Goal: Task Accomplishment & Management: Complete application form

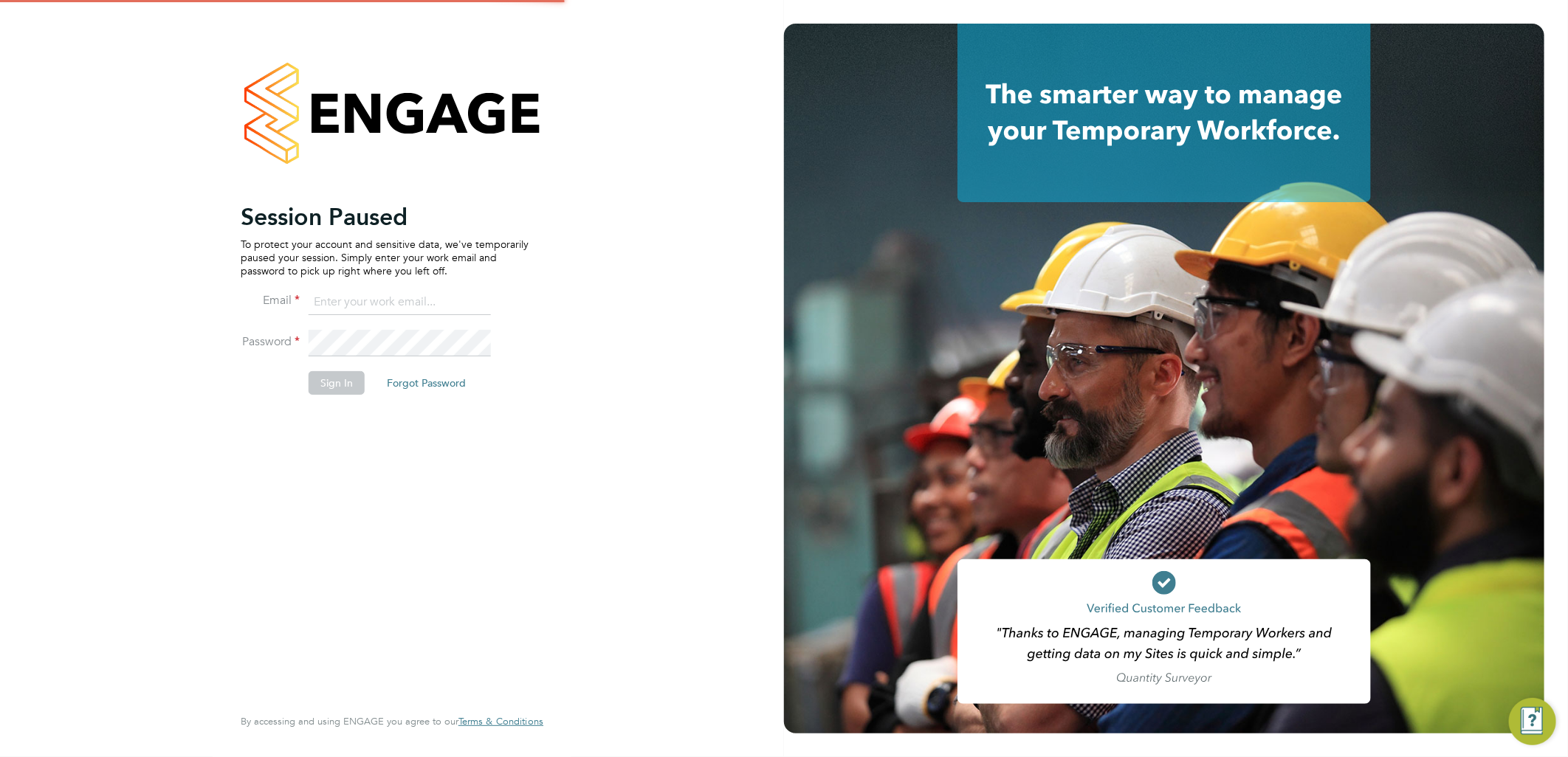
type input "lauren.butler@linsco.com"
click at [328, 391] on button "Sign In" at bounding box center [336, 383] width 56 height 23
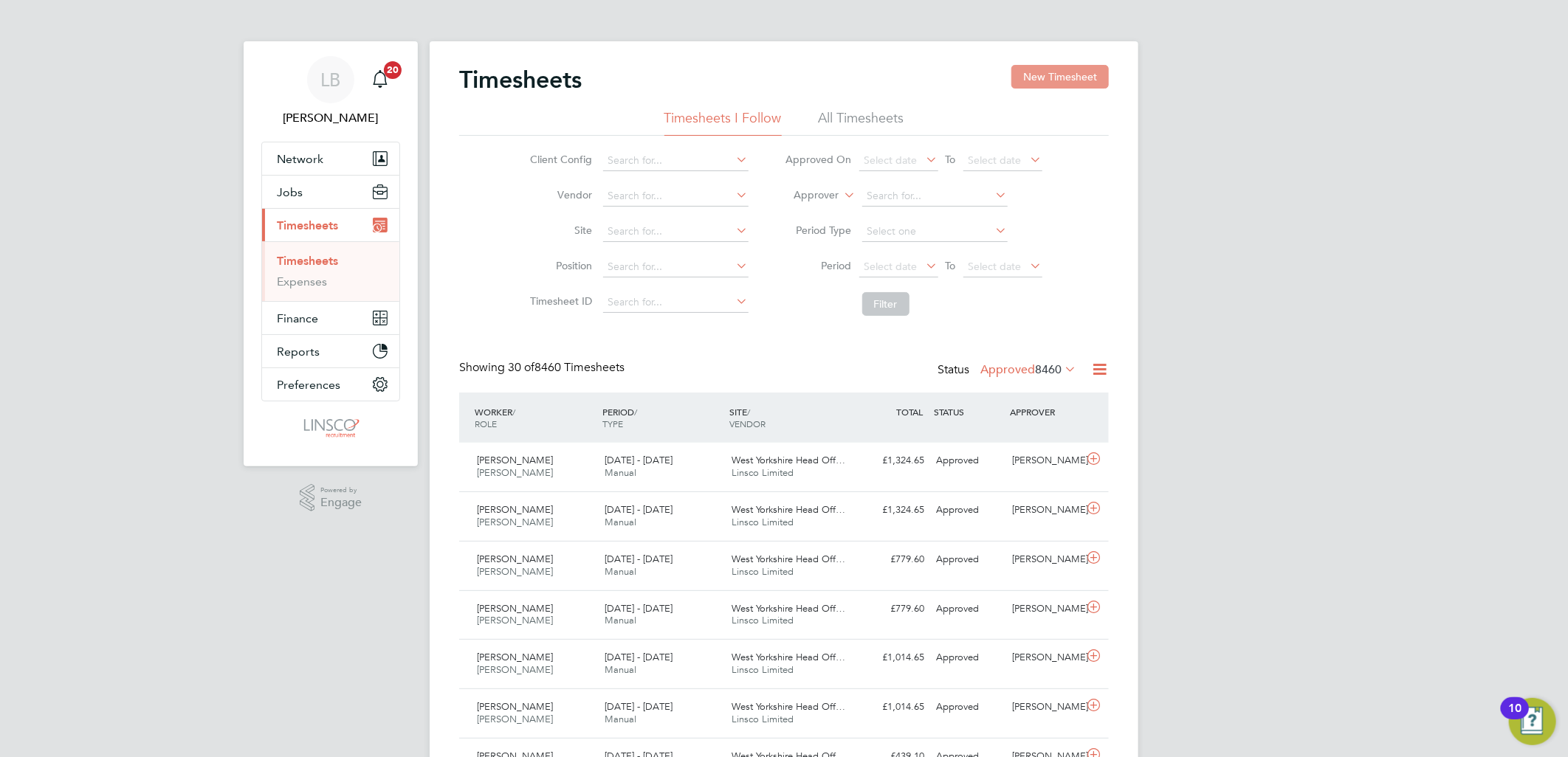
click at [1024, 80] on button "New Timesheet" at bounding box center [1060, 76] width 97 height 23
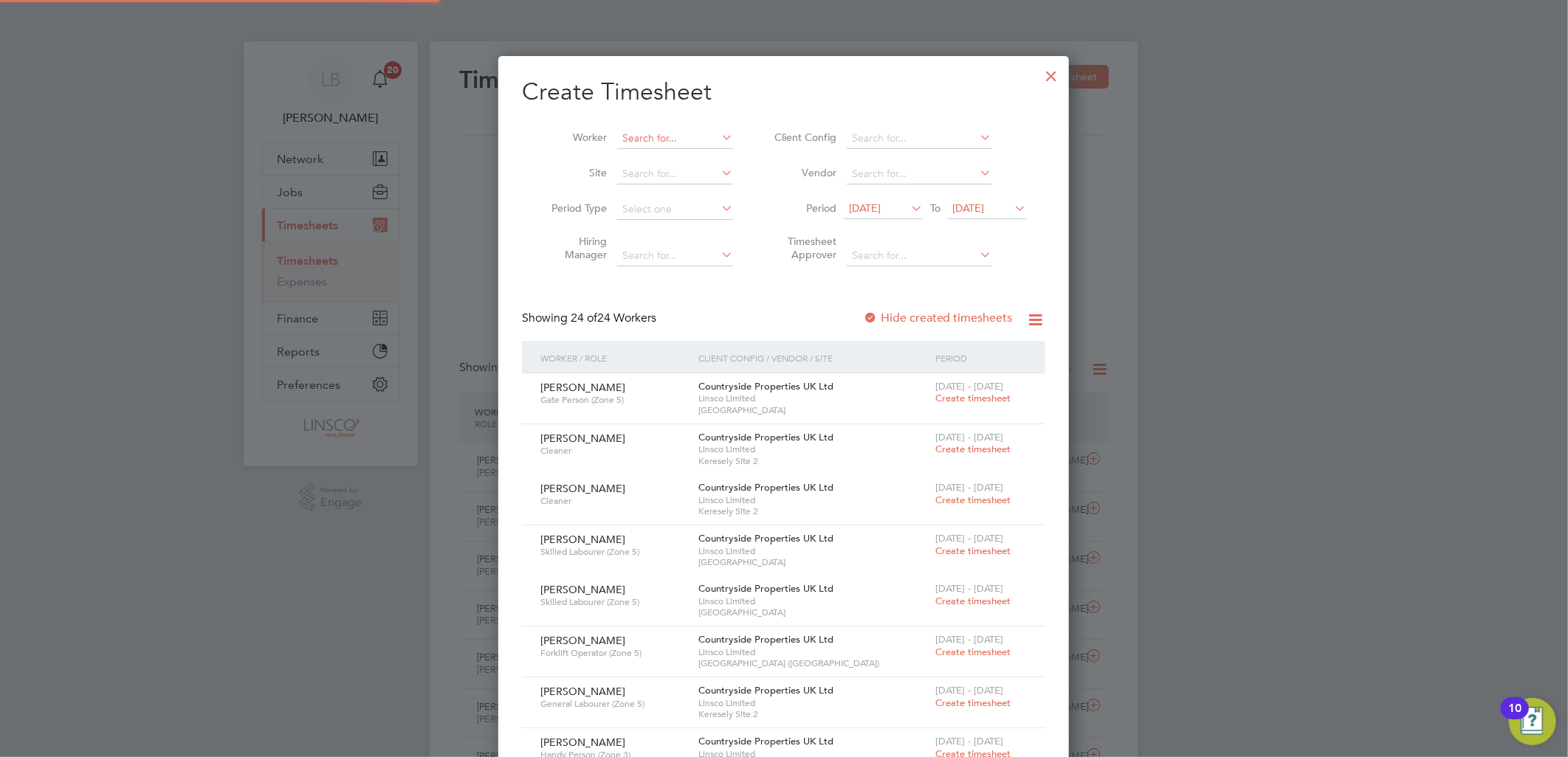
click at [692, 133] on input at bounding box center [675, 138] width 116 height 21
click at [684, 153] on li "[PERSON_NAME]" at bounding box center [675, 158] width 117 height 20
type input "[PERSON_NAME]"
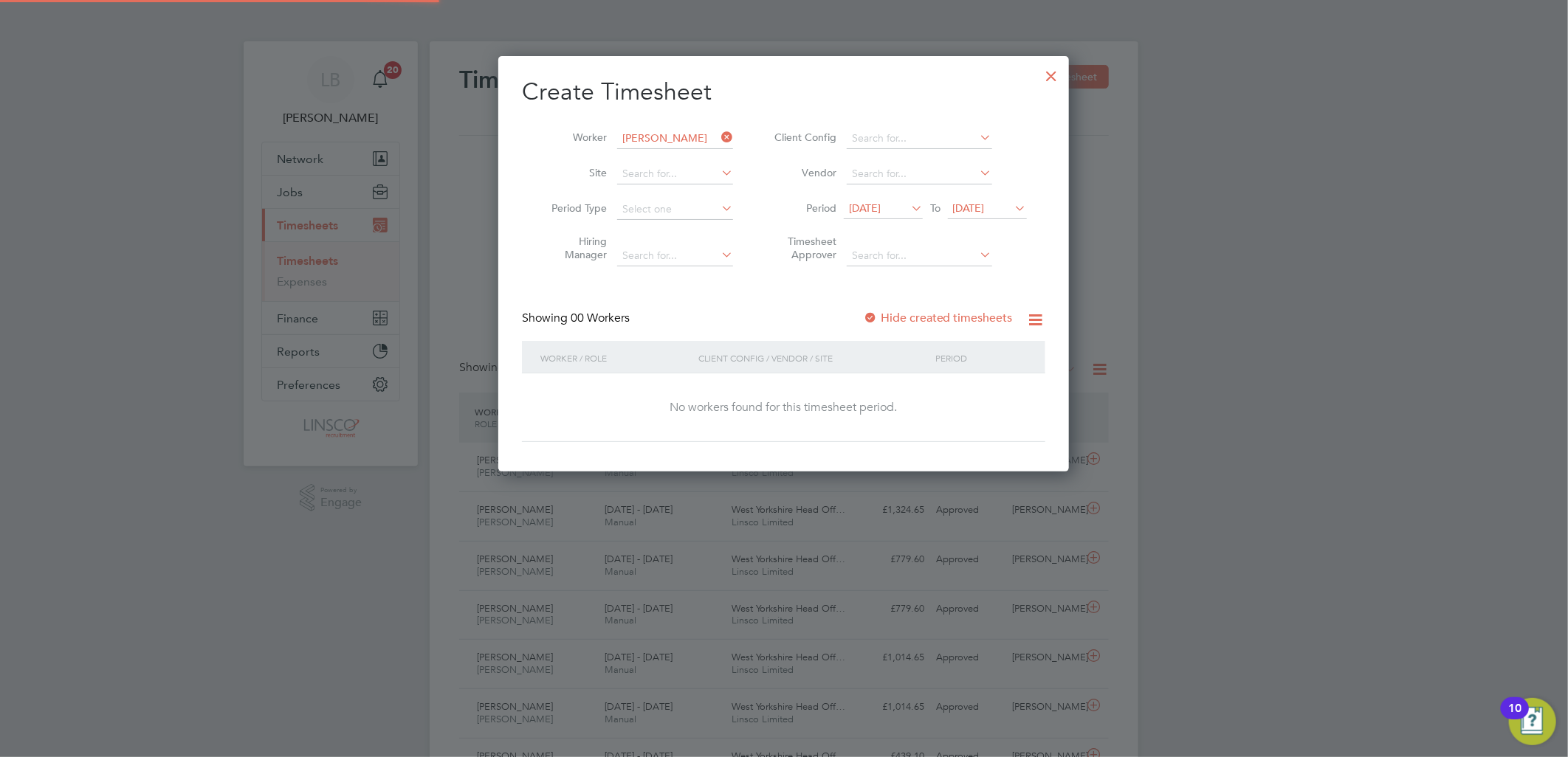
click at [937, 311] on label "Hide created timesheets" at bounding box center [937, 319] width 150 height 15
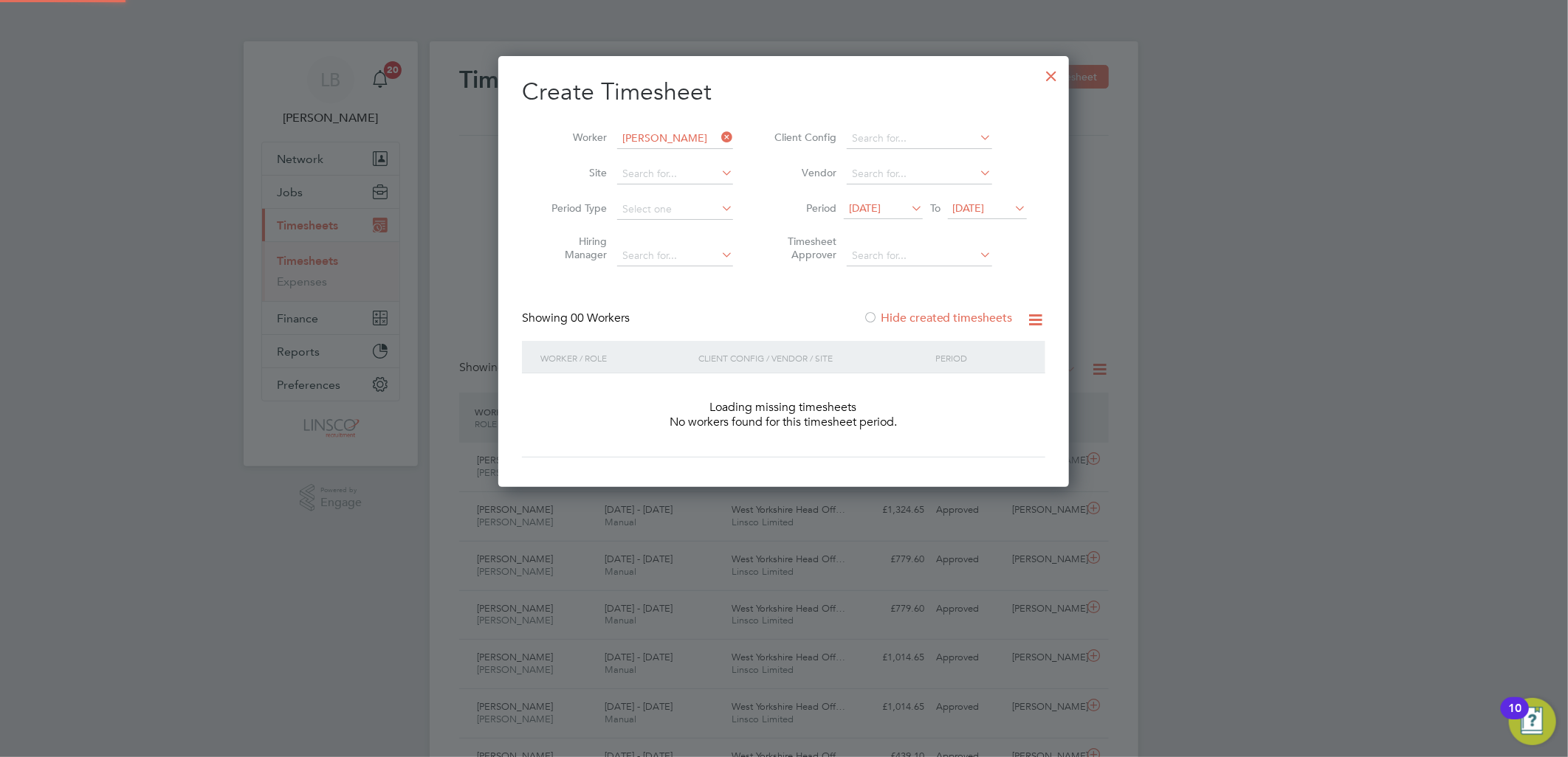
click at [948, 315] on label "Hide created timesheets" at bounding box center [937, 319] width 150 height 15
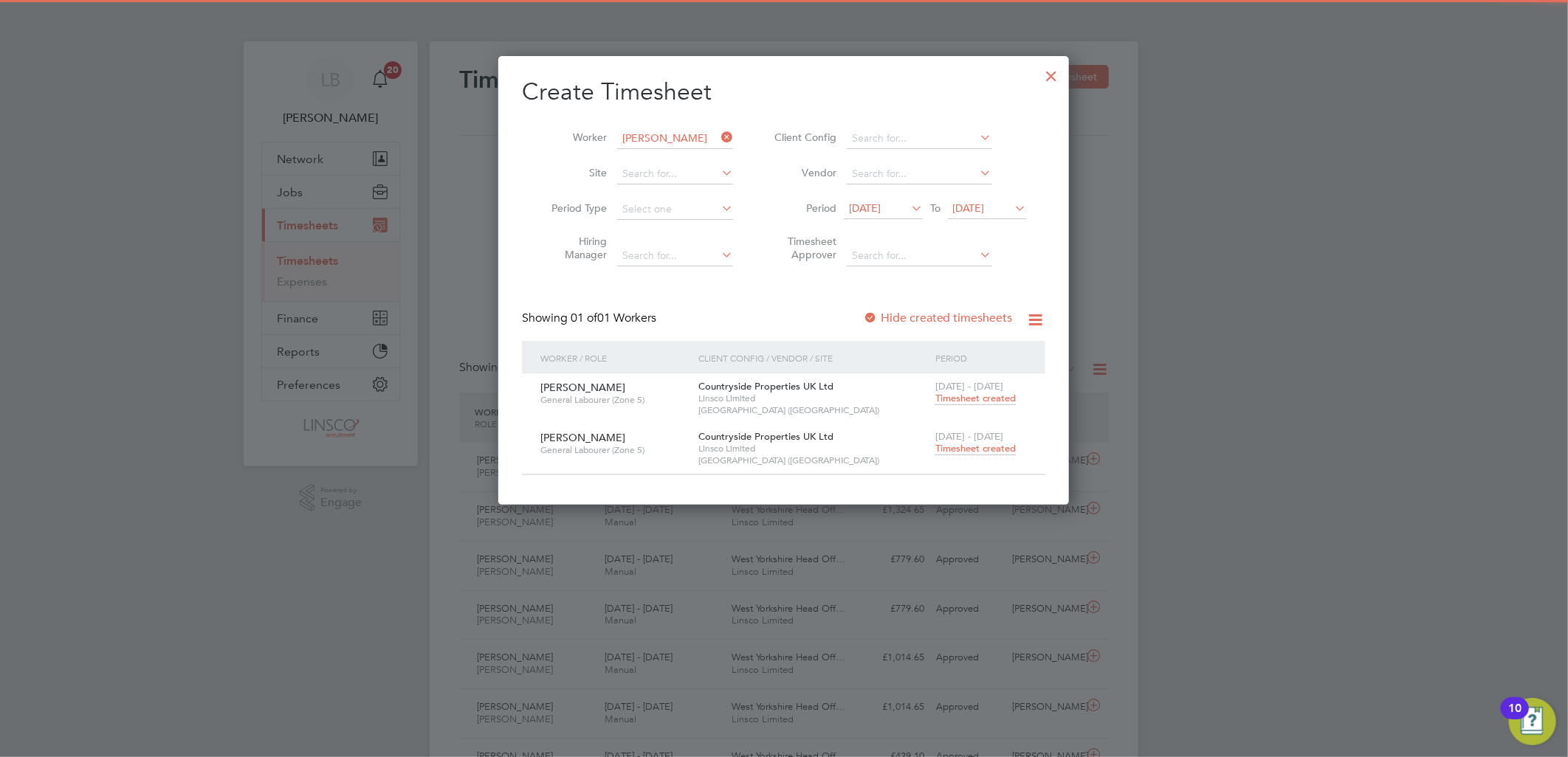
click at [979, 443] on span "Timesheet created" at bounding box center [976, 448] width 80 height 13
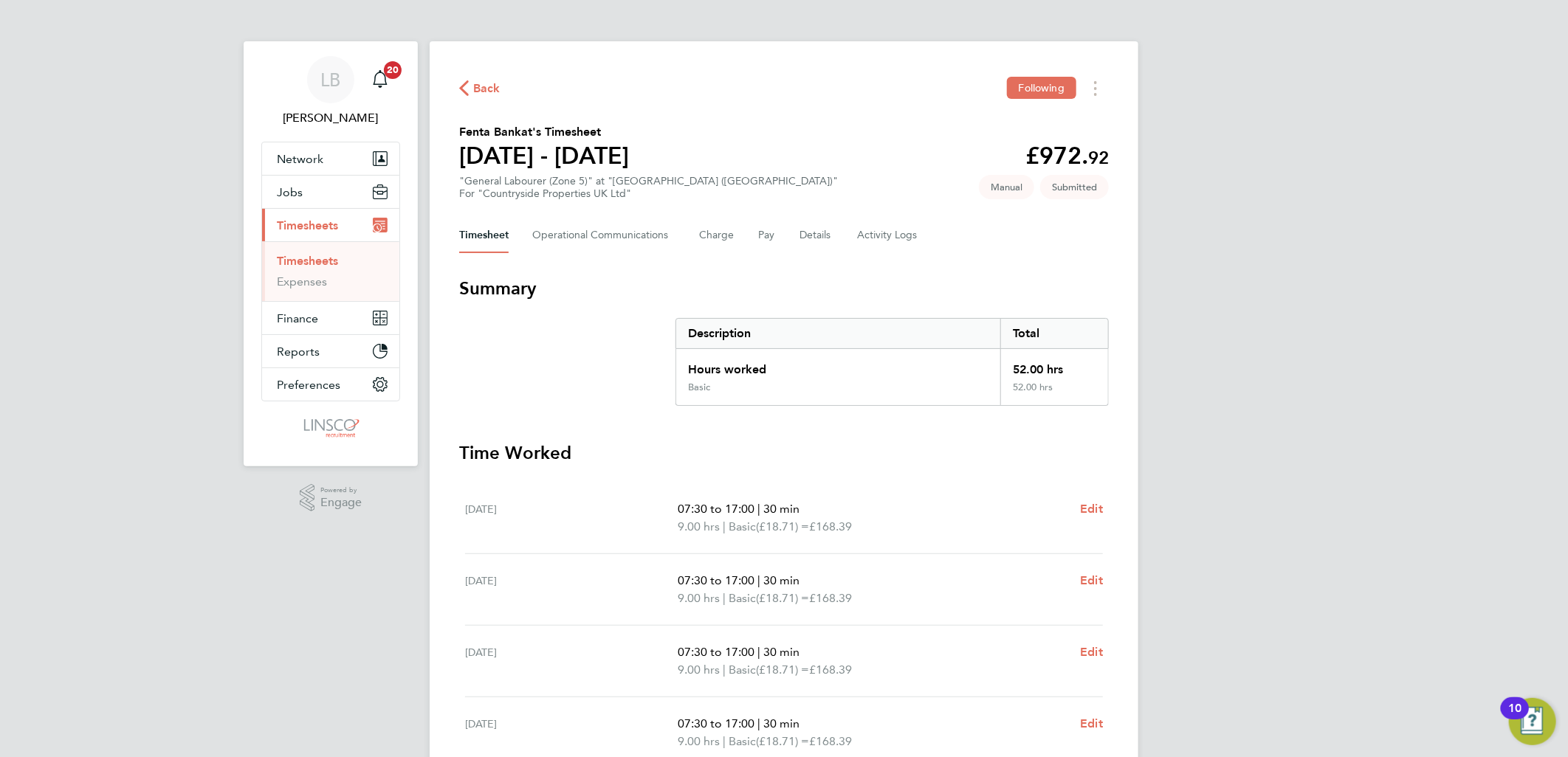
click at [485, 80] on span "Back" at bounding box center [486, 88] width 28 height 18
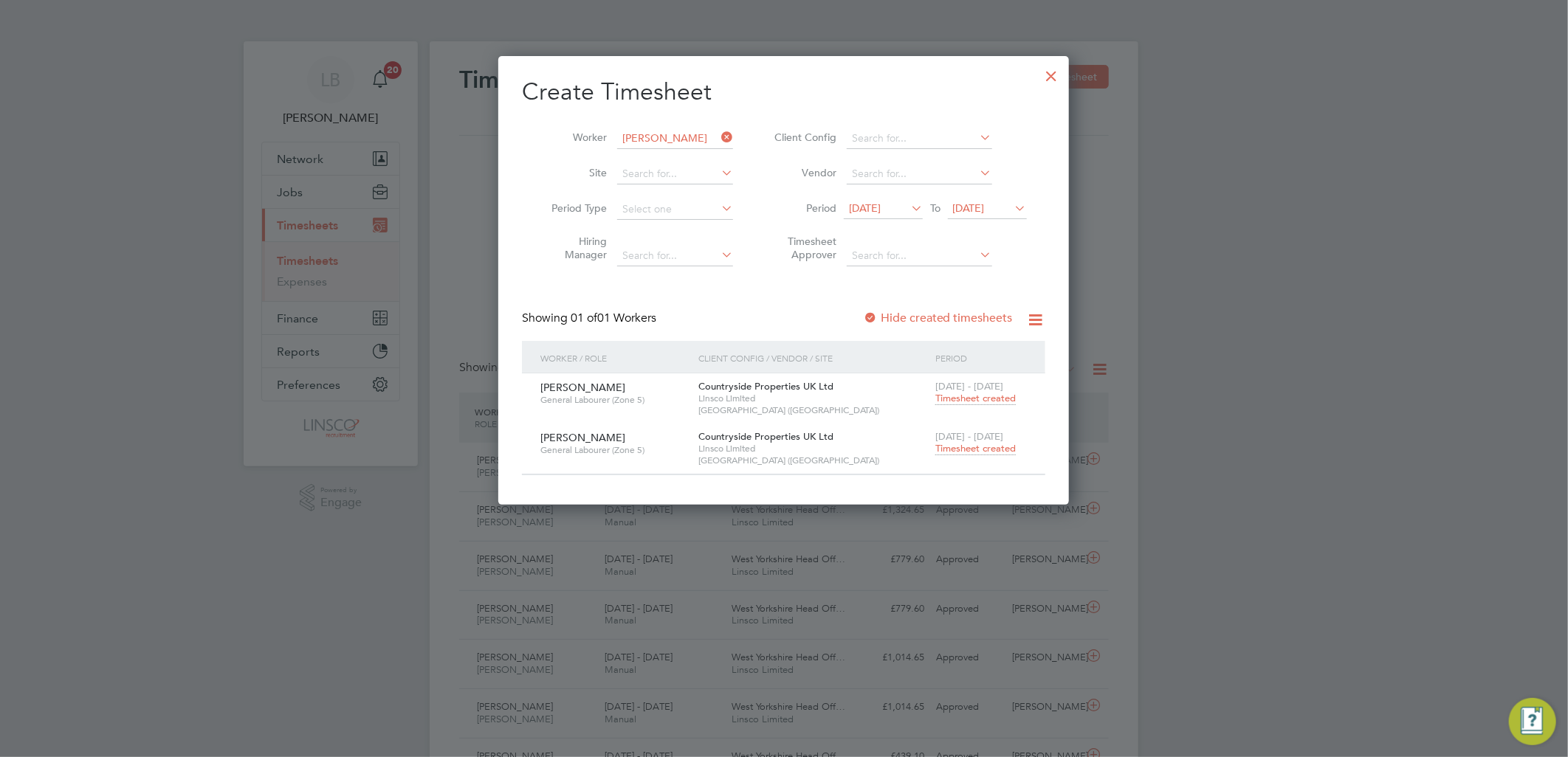
click at [719, 132] on icon at bounding box center [719, 137] width 0 height 21
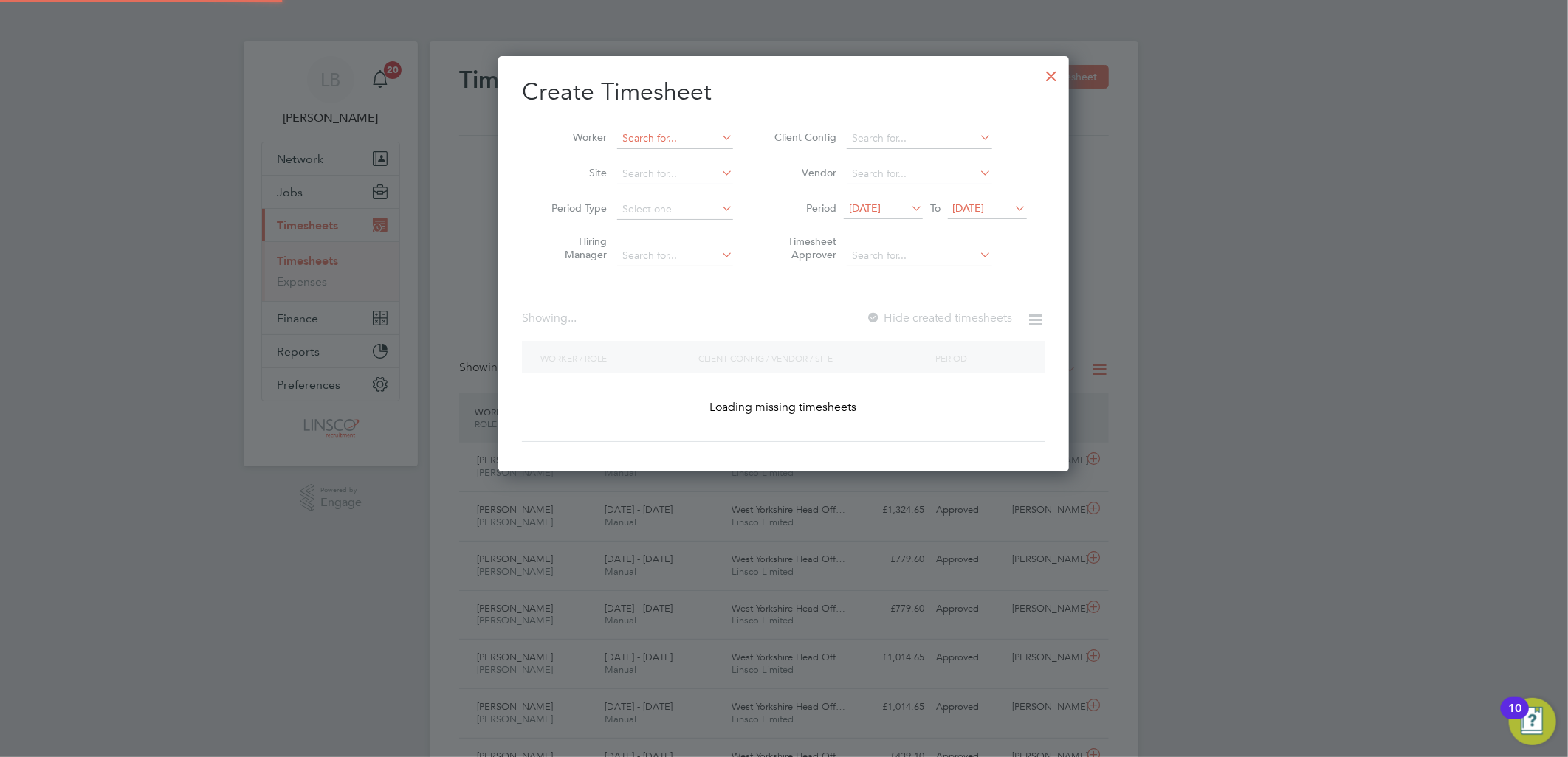
click at [688, 137] on input at bounding box center [675, 138] width 116 height 21
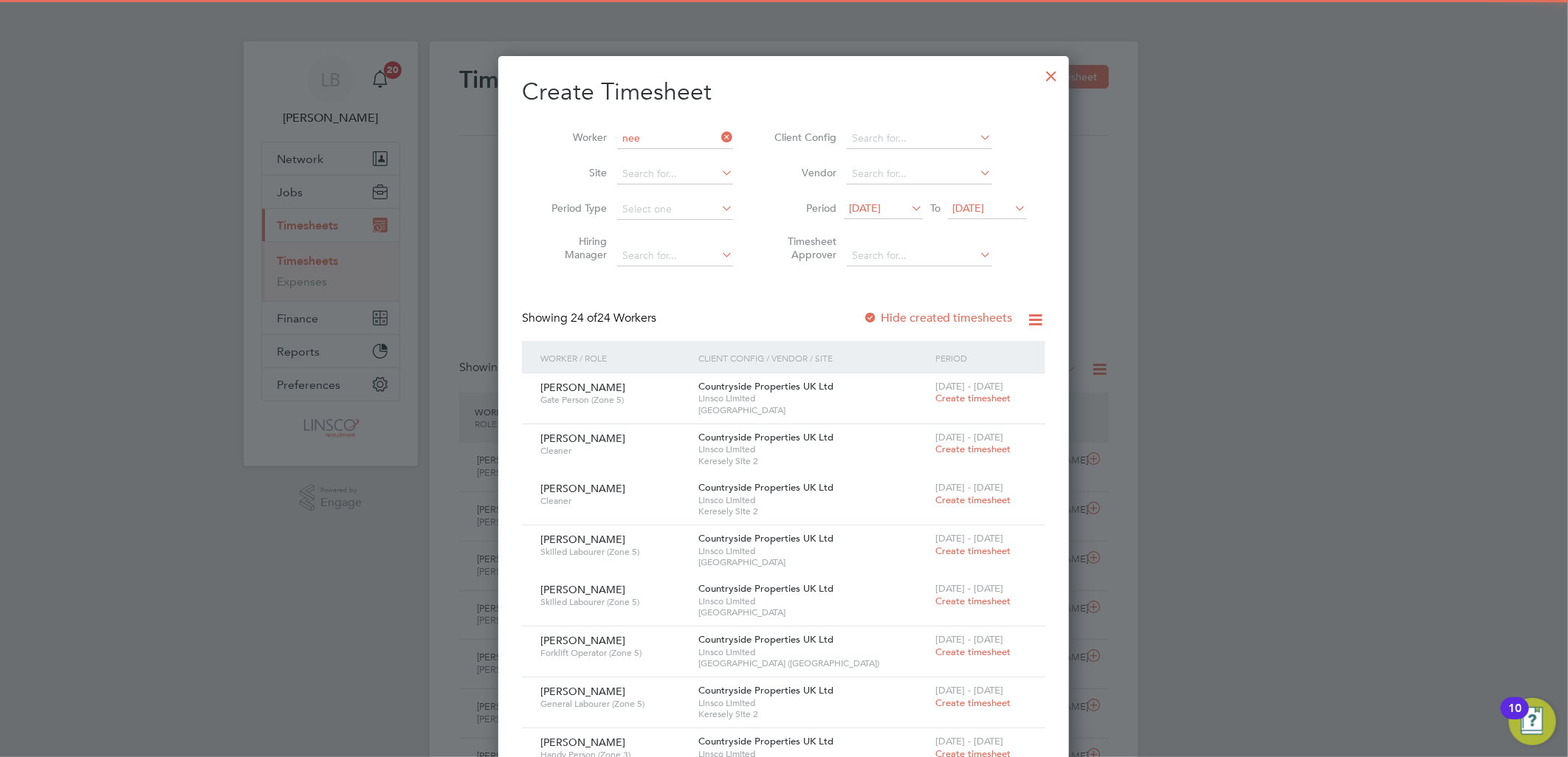
click at [676, 182] on li "[PERSON_NAME]" at bounding box center [675, 179] width 117 height 20
type input "[PERSON_NAME]"
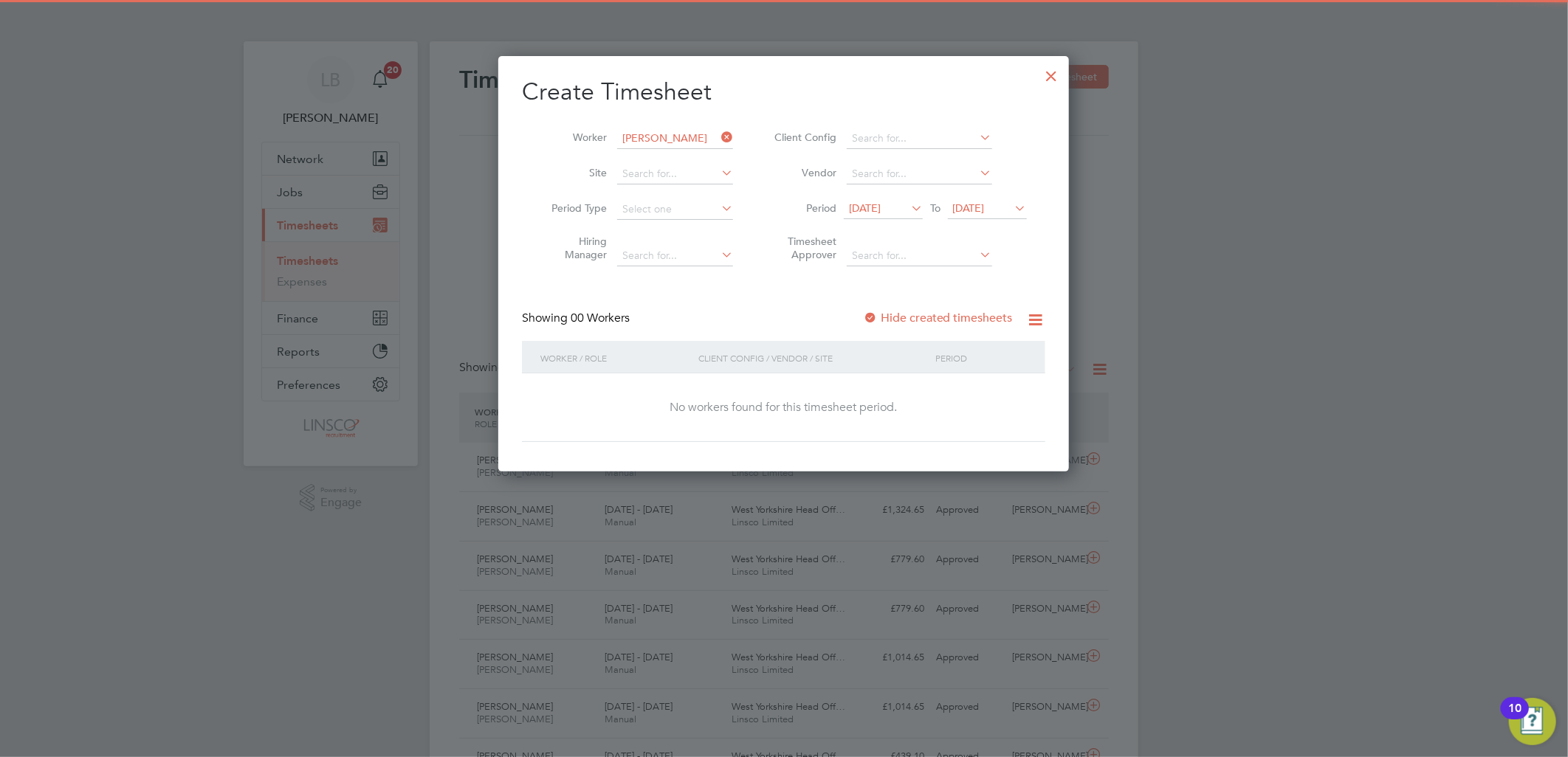
click at [924, 308] on div "Create Timesheet Worker [PERSON_NAME] Site Period Type Hiring Manager Client Co…" at bounding box center [784, 260] width 523 height 366
click at [932, 314] on label "Hide created timesheets" at bounding box center [937, 319] width 150 height 15
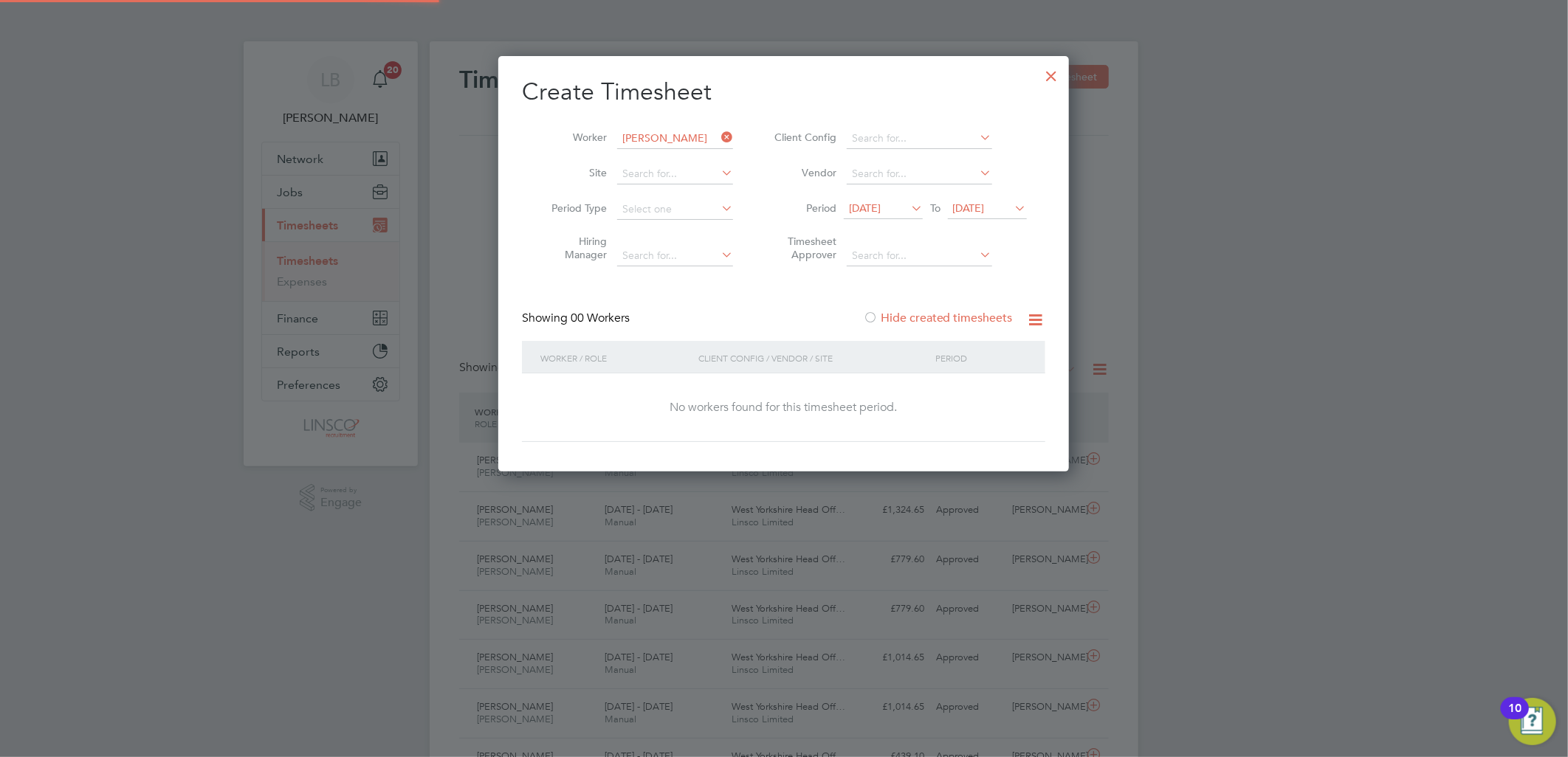
click at [957, 321] on label "Hide created timesheets" at bounding box center [937, 319] width 150 height 15
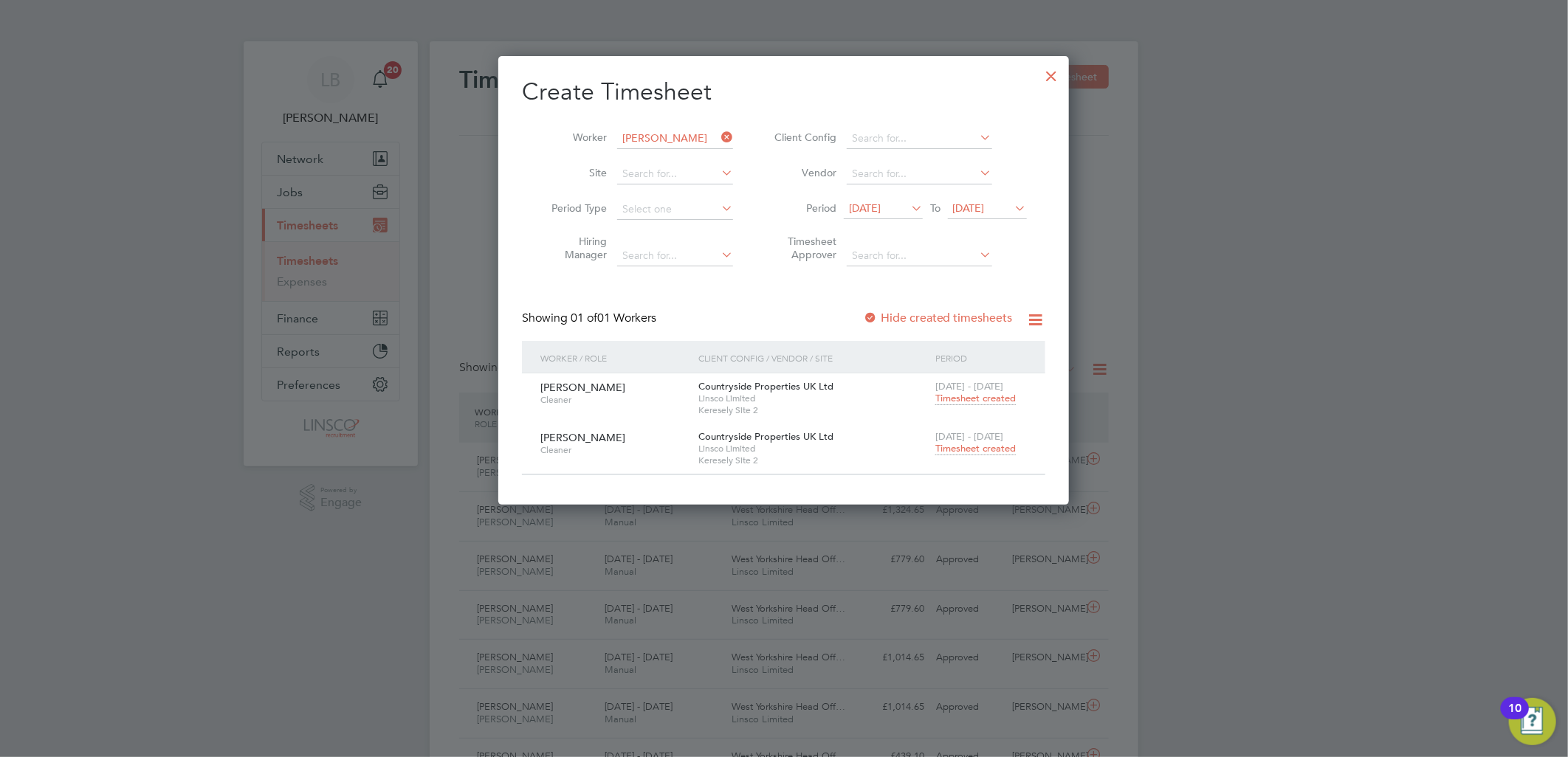
click at [969, 452] on span "Timesheet created" at bounding box center [976, 448] width 80 height 13
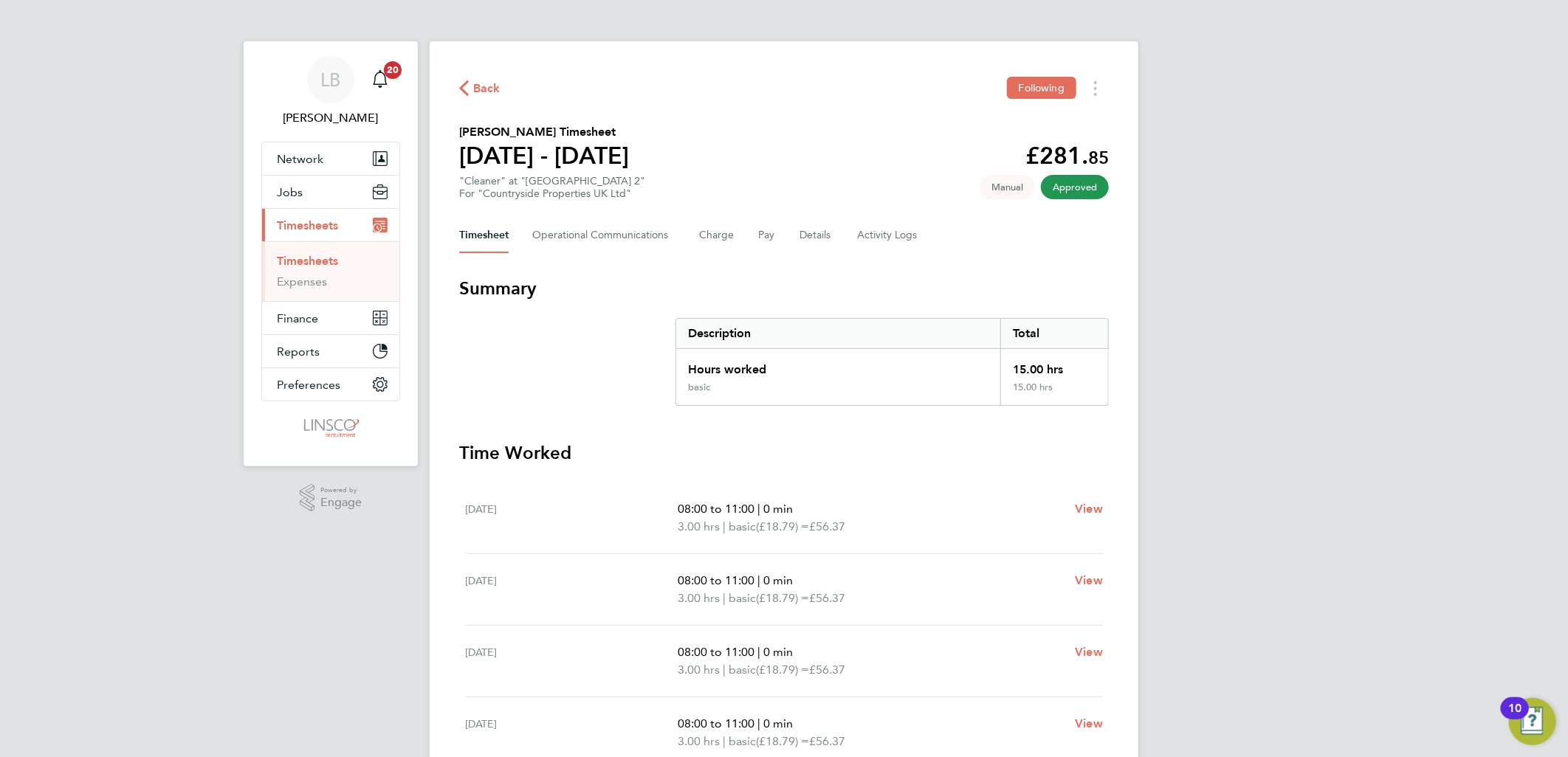
click at [496, 83] on span "Back" at bounding box center [486, 88] width 28 height 18
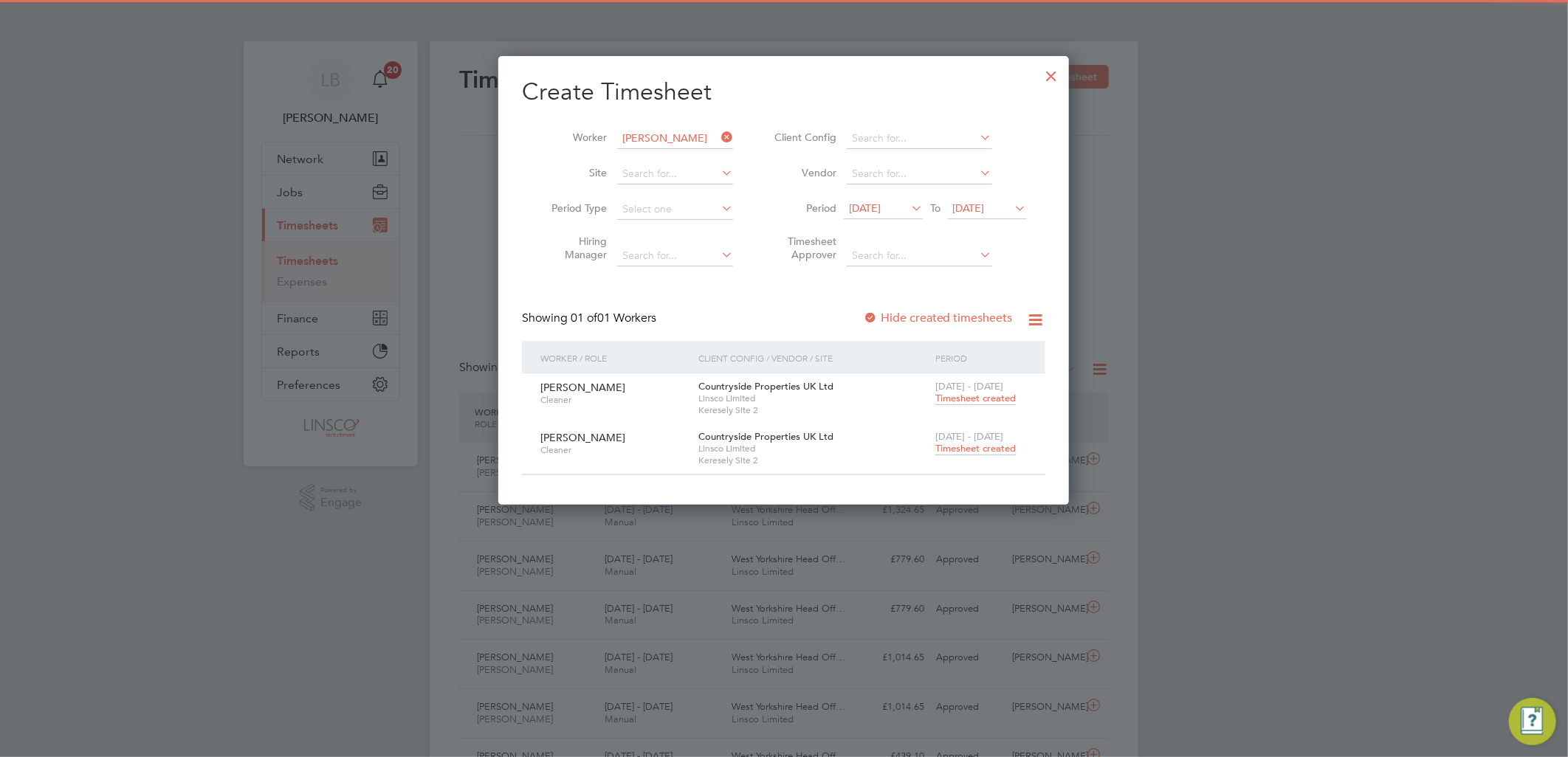
click at [719, 136] on icon at bounding box center [719, 137] width 0 height 21
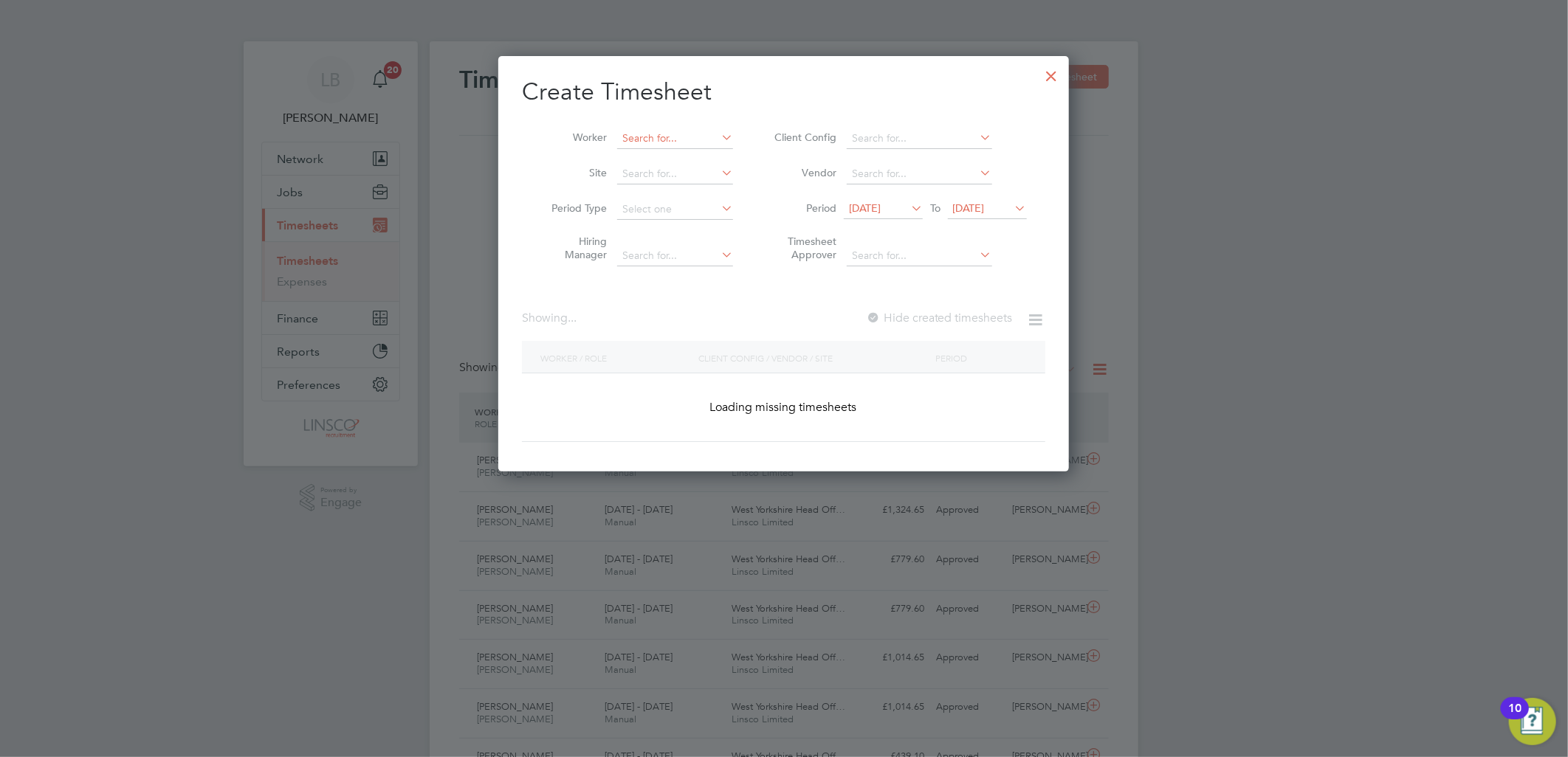
click at [692, 136] on input at bounding box center [675, 138] width 116 height 21
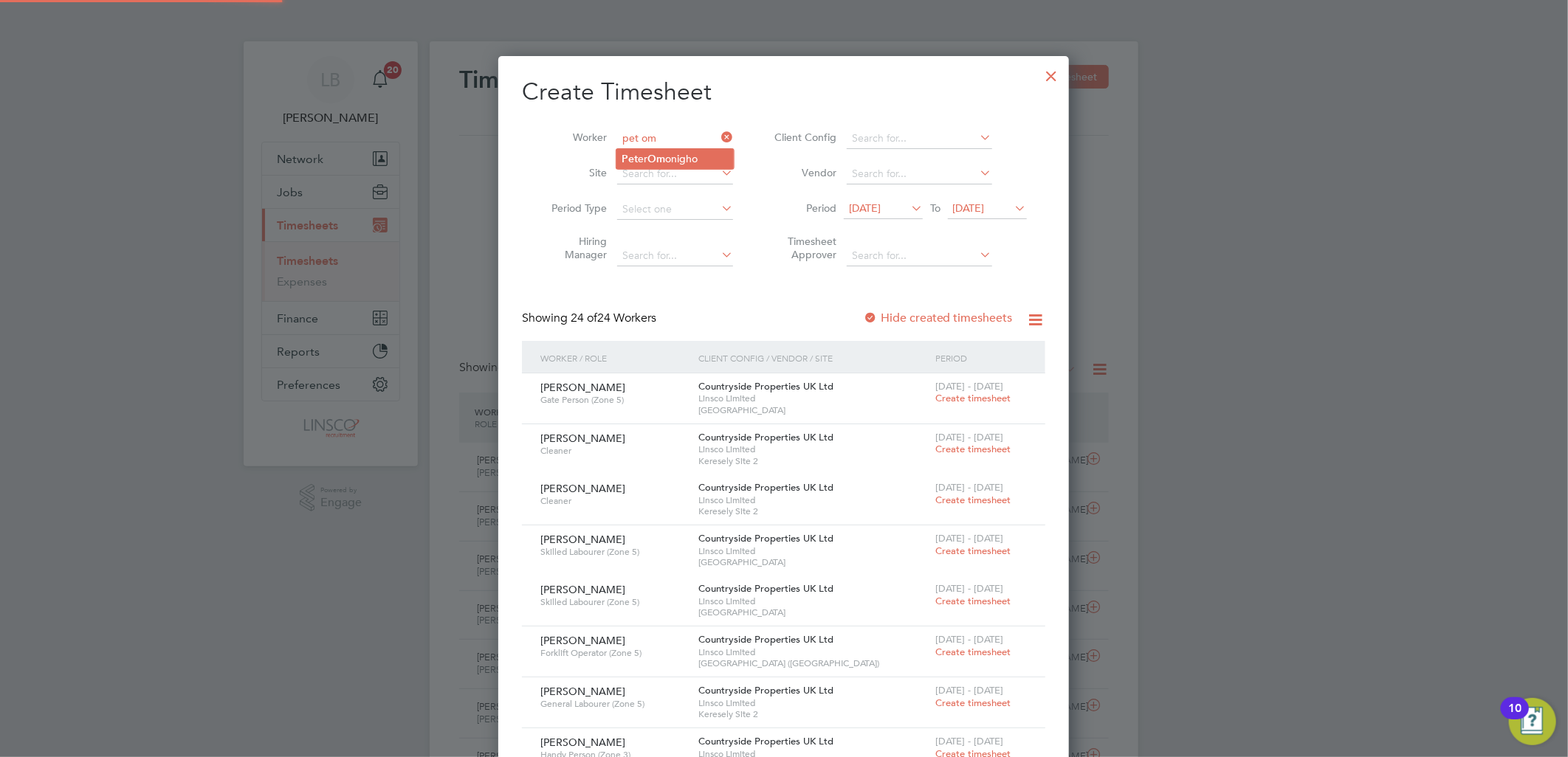
click at [700, 158] on li "Pet er Om onigho" at bounding box center [675, 159] width 117 height 20
type input "[PERSON_NAME]"
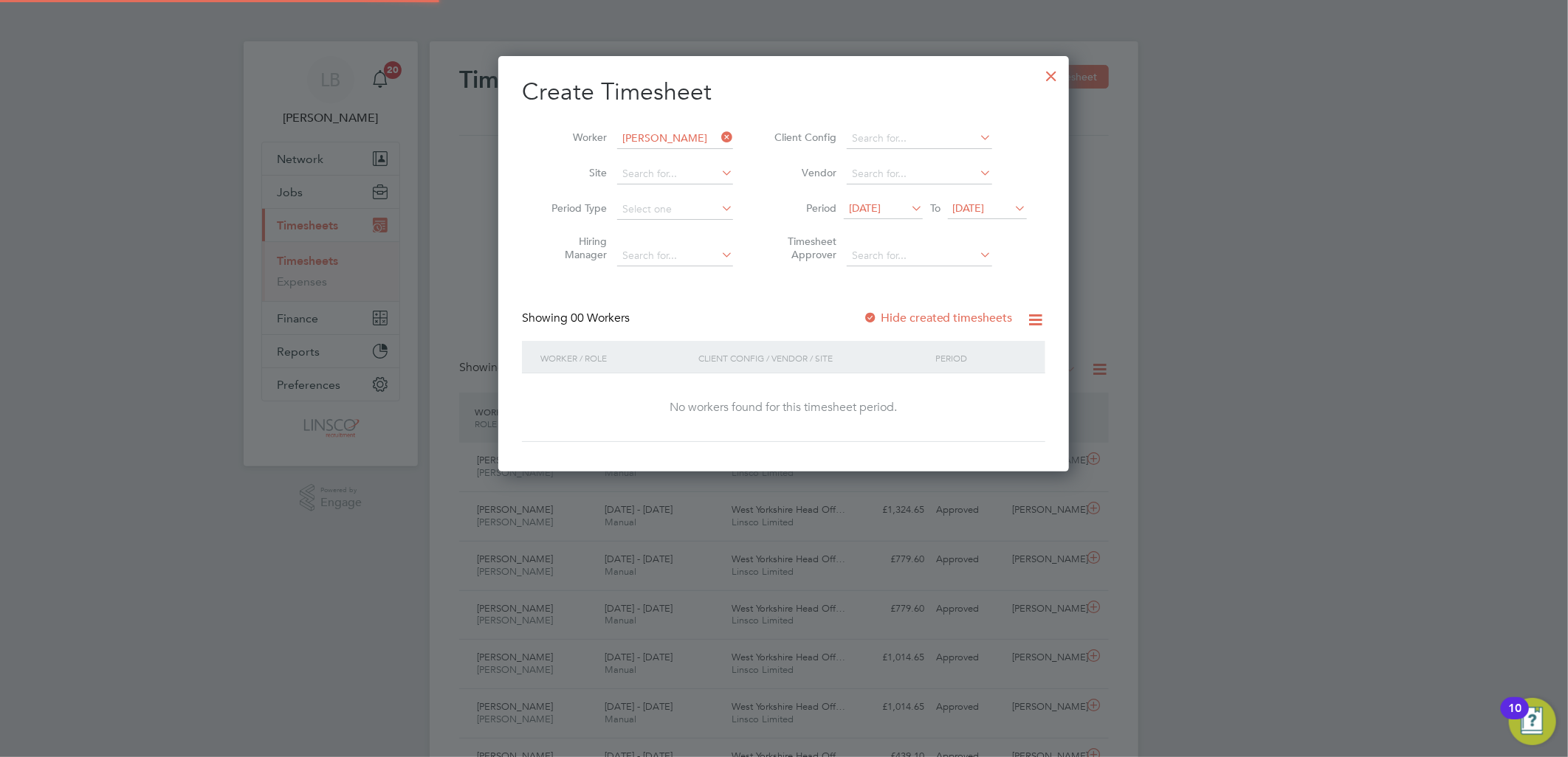
click at [916, 313] on label "Hide created timesheets" at bounding box center [937, 319] width 150 height 15
click at [917, 314] on label "Hide created timesheets" at bounding box center [937, 319] width 150 height 15
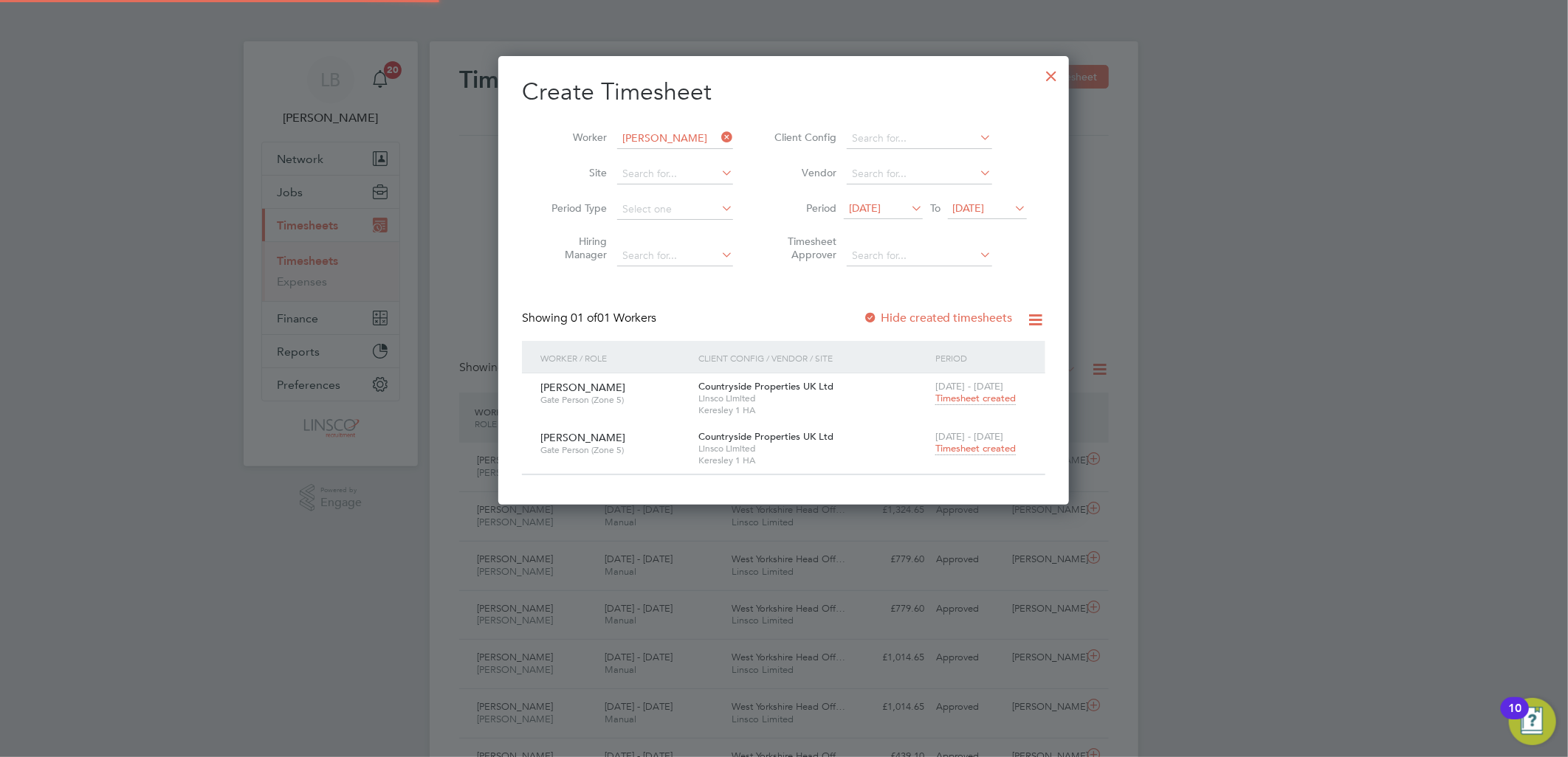
click at [927, 319] on label "Hide created timesheets" at bounding box center [937, 319] width 150 height 15
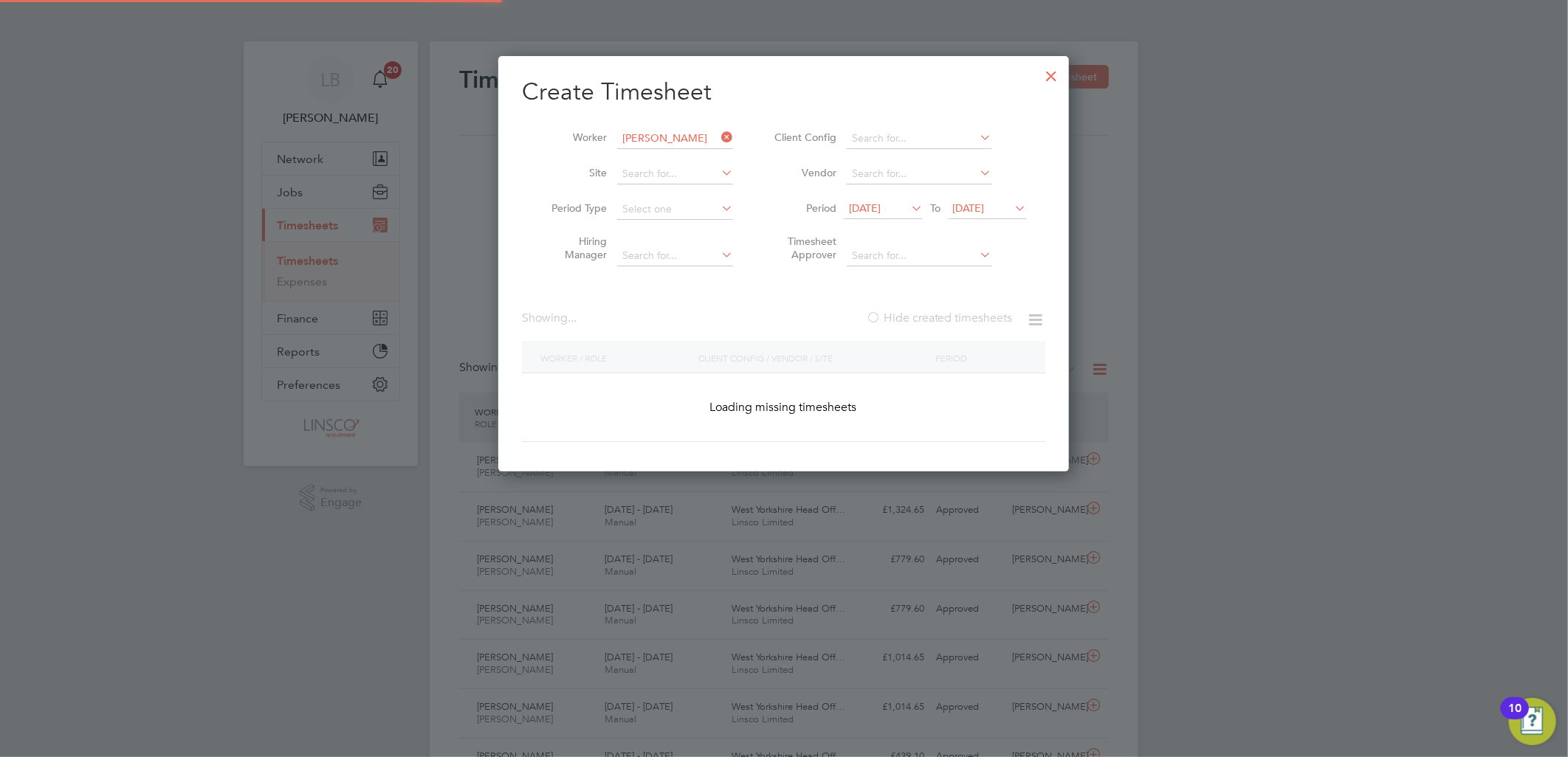
click at [927, 319] on label "Hide created timesheets" at bounding box center [939, 319] width 147 height 15
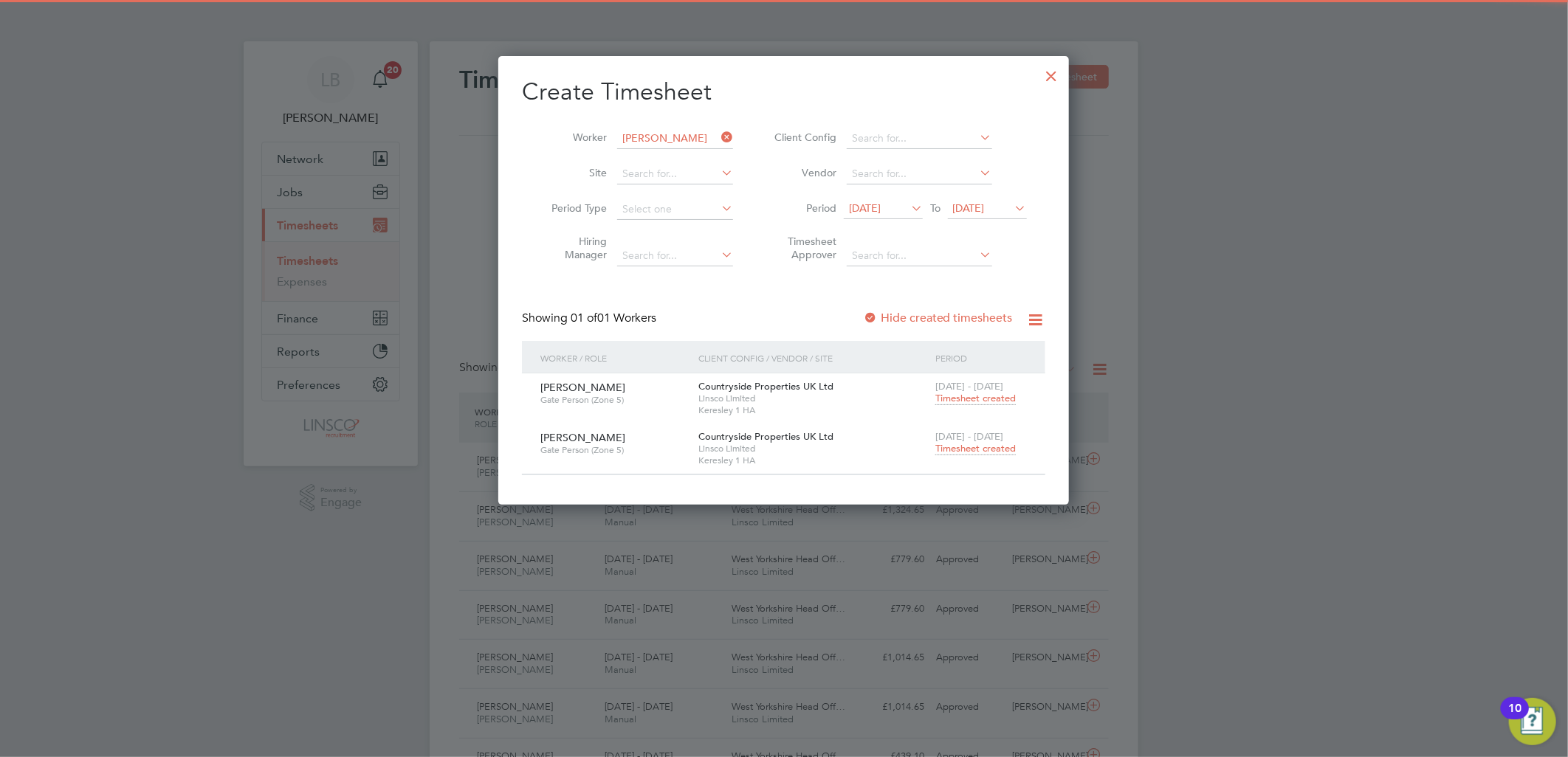
click at [984, 448] on span "Timesheet created" at bounding box center [976, 448] width 80 height 13
